Goal: Information Seeking & Learning: Learn about a topic

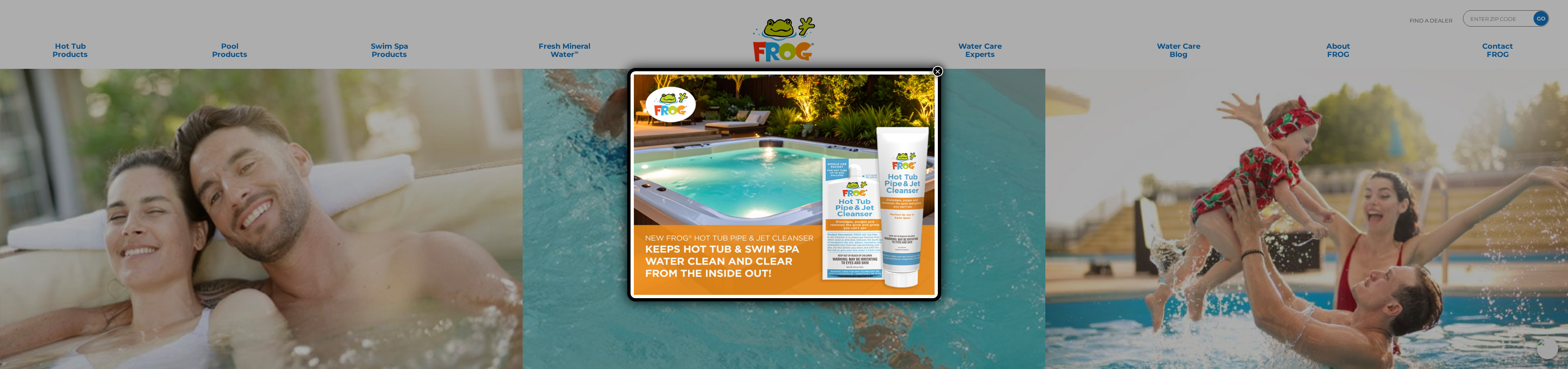
click at [937, 74] on button "×" at bounding box center [938, 72] width 11 height 11
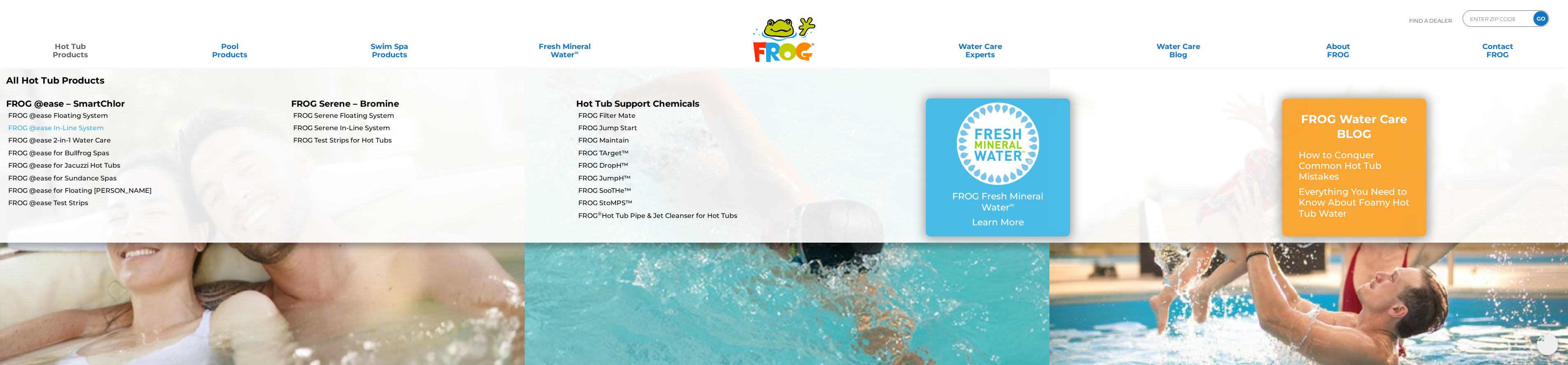
click at [71, 130] on link "FROG @ease In-Line System" at bounding box center [146, 128] width 277 height 9
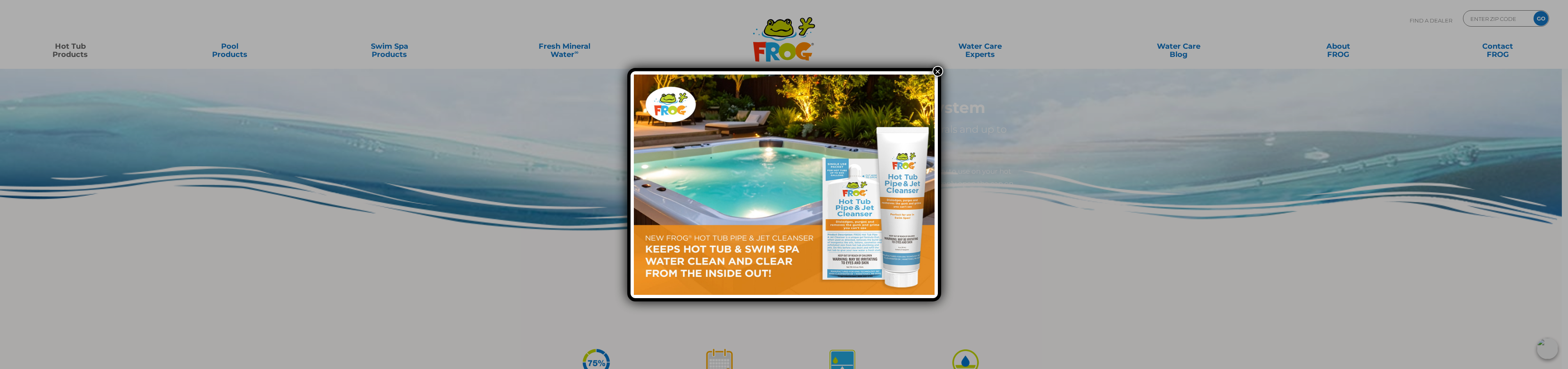
click at [938, 74] on button "×" at bounding box center [938, 72] width 11 height 11
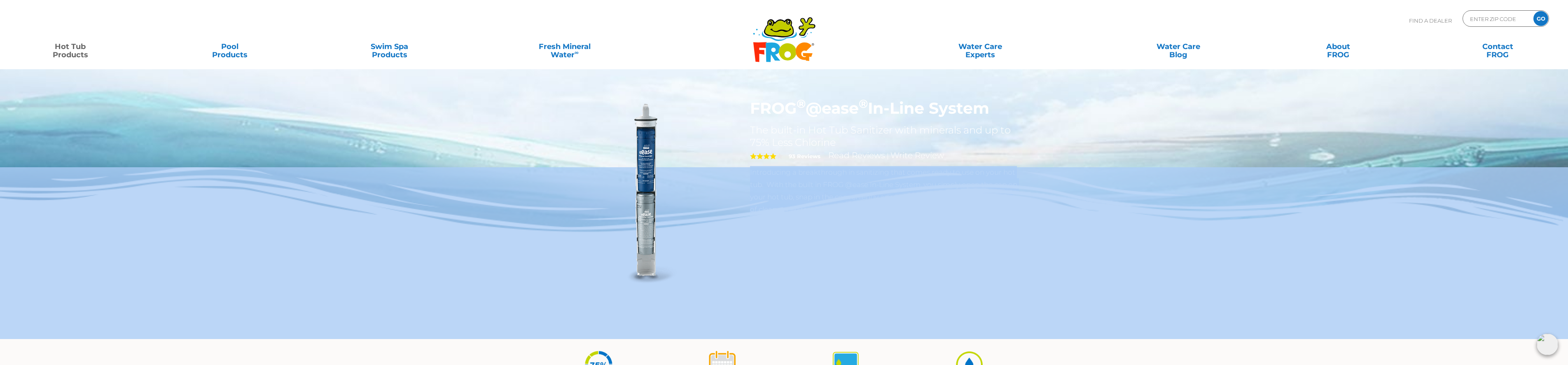
drag, startPoint x: 1100, startPoint y: 163, endPoint x: 953, endPoint y: 216, distance: 156.3
click at [953, 216] on div "FROG ® @ease ® In-Line System The built-in Hot Tub Sanitizer with minerals and …" at bounding box center [784, 169] width 1568 height 339
click at [1058, 162] on div "FROG ® @ease ® In-Line System The built-in Hot Tub Sanitizer with minerals and …" at bounding box center [784, 169] width 1568 height 339
click at [1048, 152] on div "FROG ® @ease ® In-Line System The built-in Hot Tub Sanitizer with minerals and …" at bounding box center [784, 169] width 1568 height 339
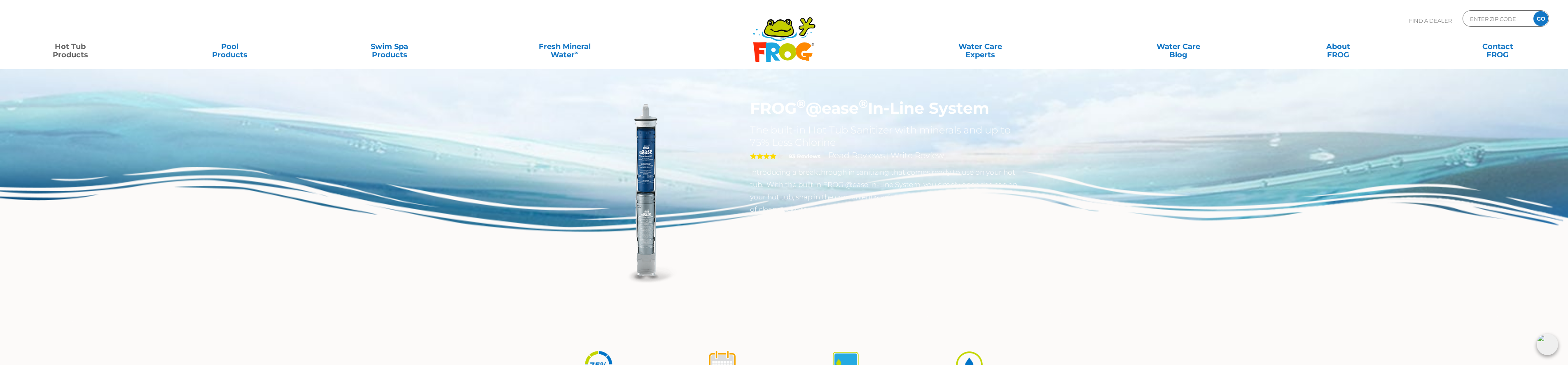
click at [840, 141] on h2 "The built-in Hot Tub Sanitizer with minerals and up to 75% Less Chlorine" at bounding box center [884, 136] width 269 height 24
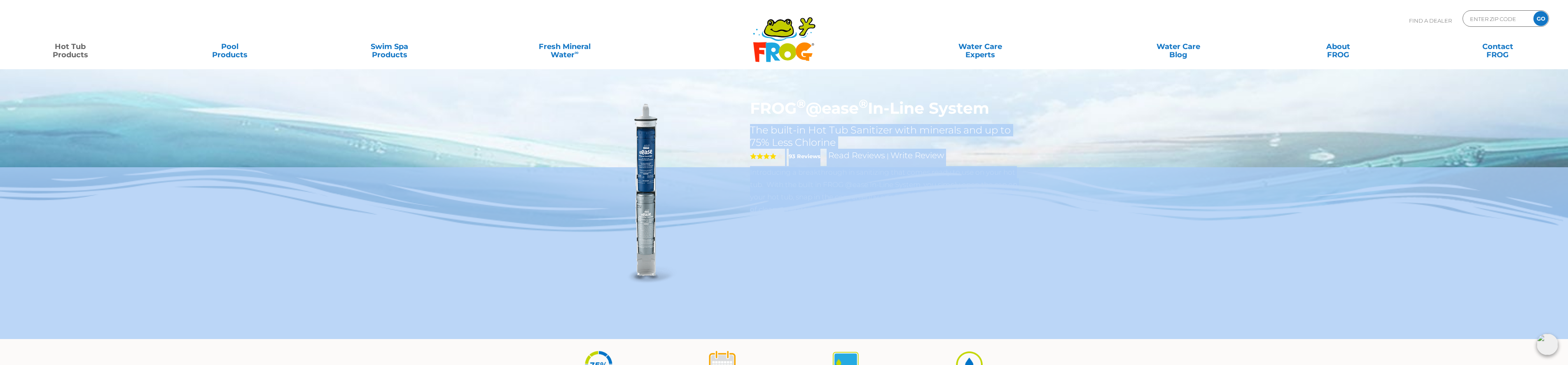
drag, startPoint x: 752, startPoint y: 128, endPoint x: 833, endPoint y: 177, distance: 94.7
click at [833, 177] on div "FROG ® @ease ® In-Line System The built-in Hot Tub Sanitizer with minerals and …" at bounding box center [784, 169] width 1568 height 339
click at [797, 135] on h2 "The built-in Hot Tub Sanitizer with minerals and up to 75% Less Chlorine" at bounding box center [884, 136] width 269 height 24
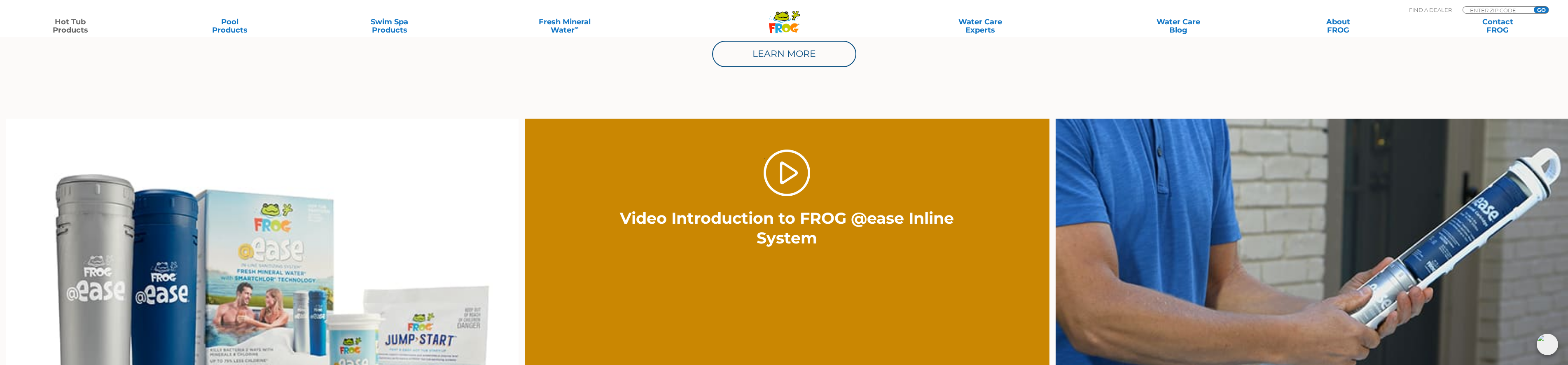
scroll to position [618, 0]
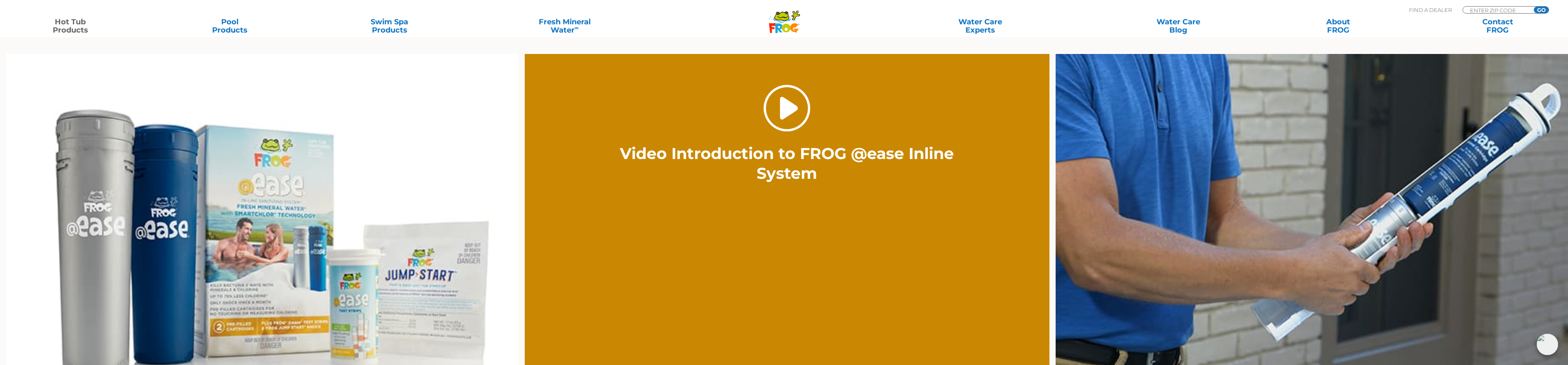
click at [783, 102] on link "." at bounding box center [787, 108] width 46 height 46
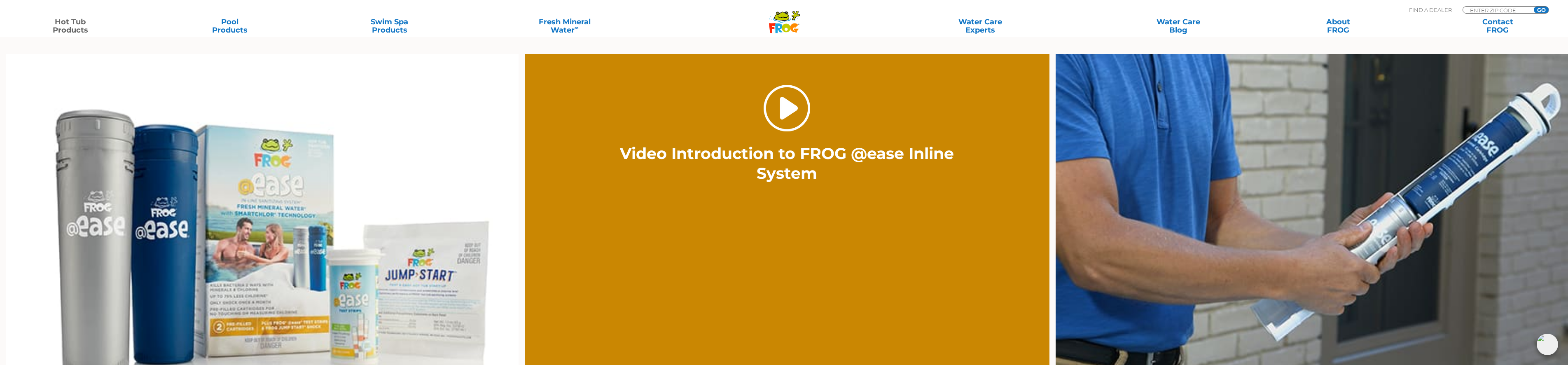
click at [786, 116] on link "." at bounding box center [787, 108] width 46 height 46
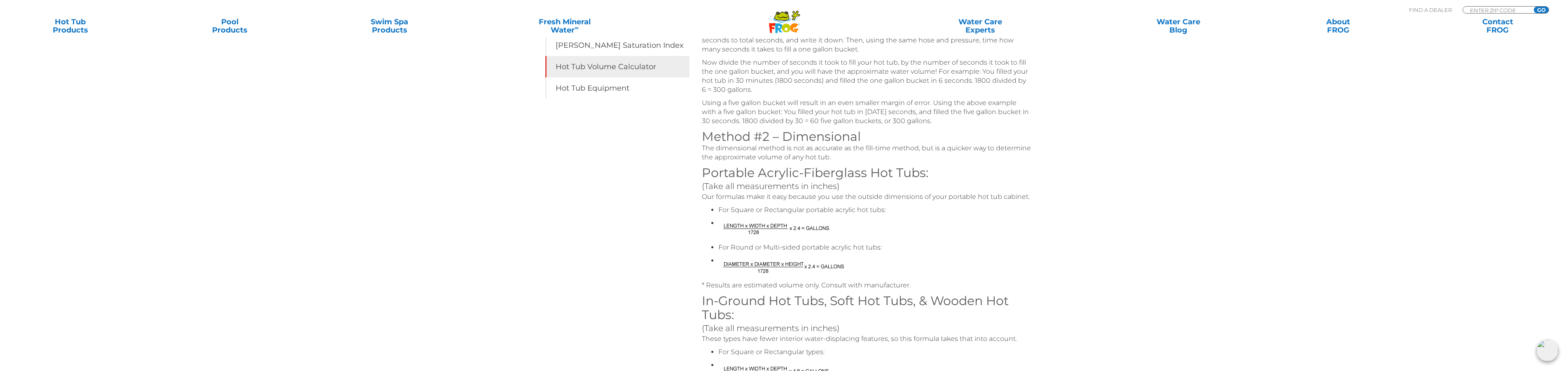
scroll to position [247, 0]
